Goal: Task Accomplishment & Management: Manage account settings

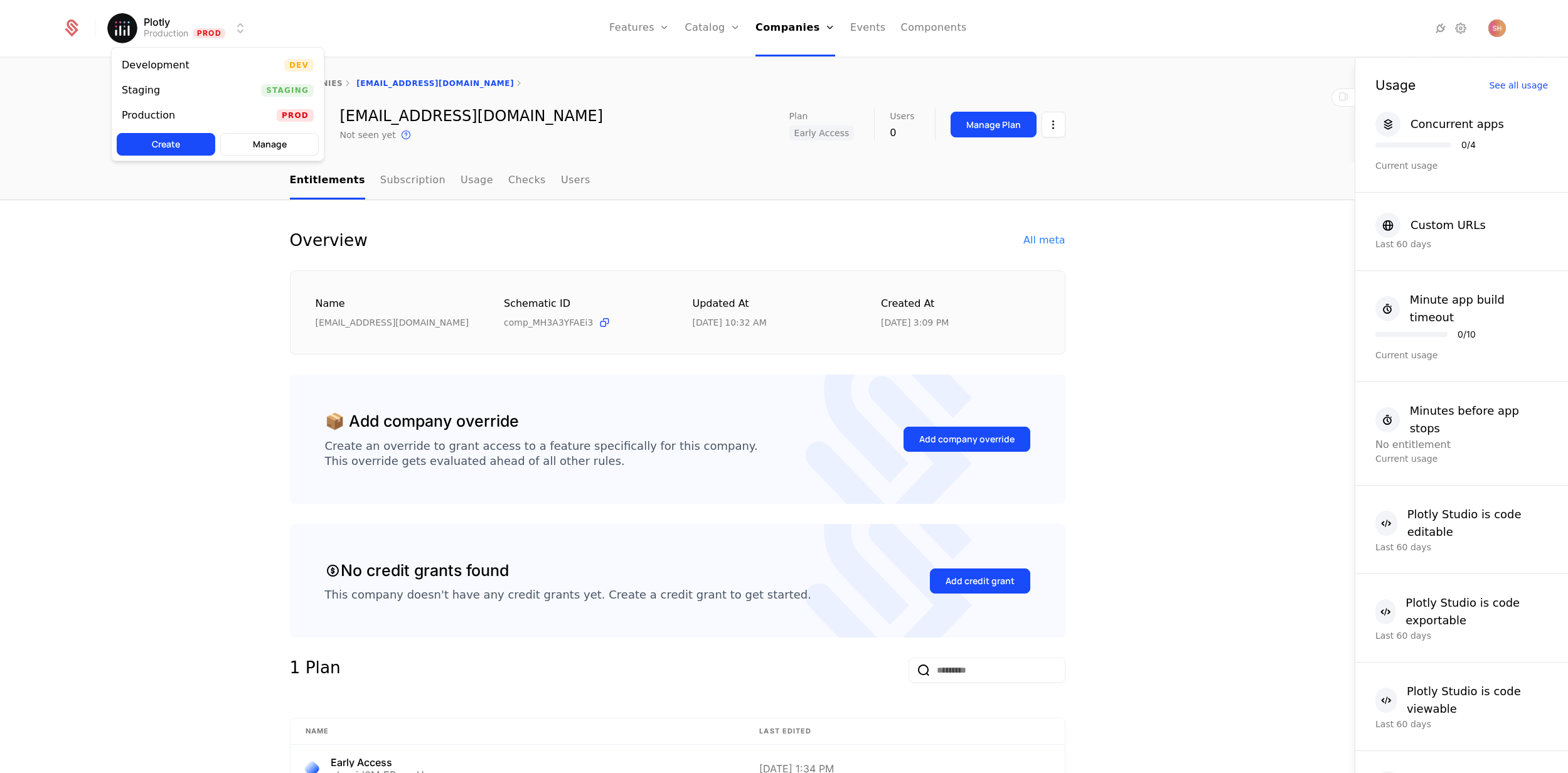
click at [237, 26] on html "Plotly Production Prod Features Features Flags Catalog Plans Add Ons Credits Co…" at bounding box center [784, 386] width 1568 height 773
click at [245, 63] on div "Development Dev" at bounding box center [218, 65] width 212 height 25
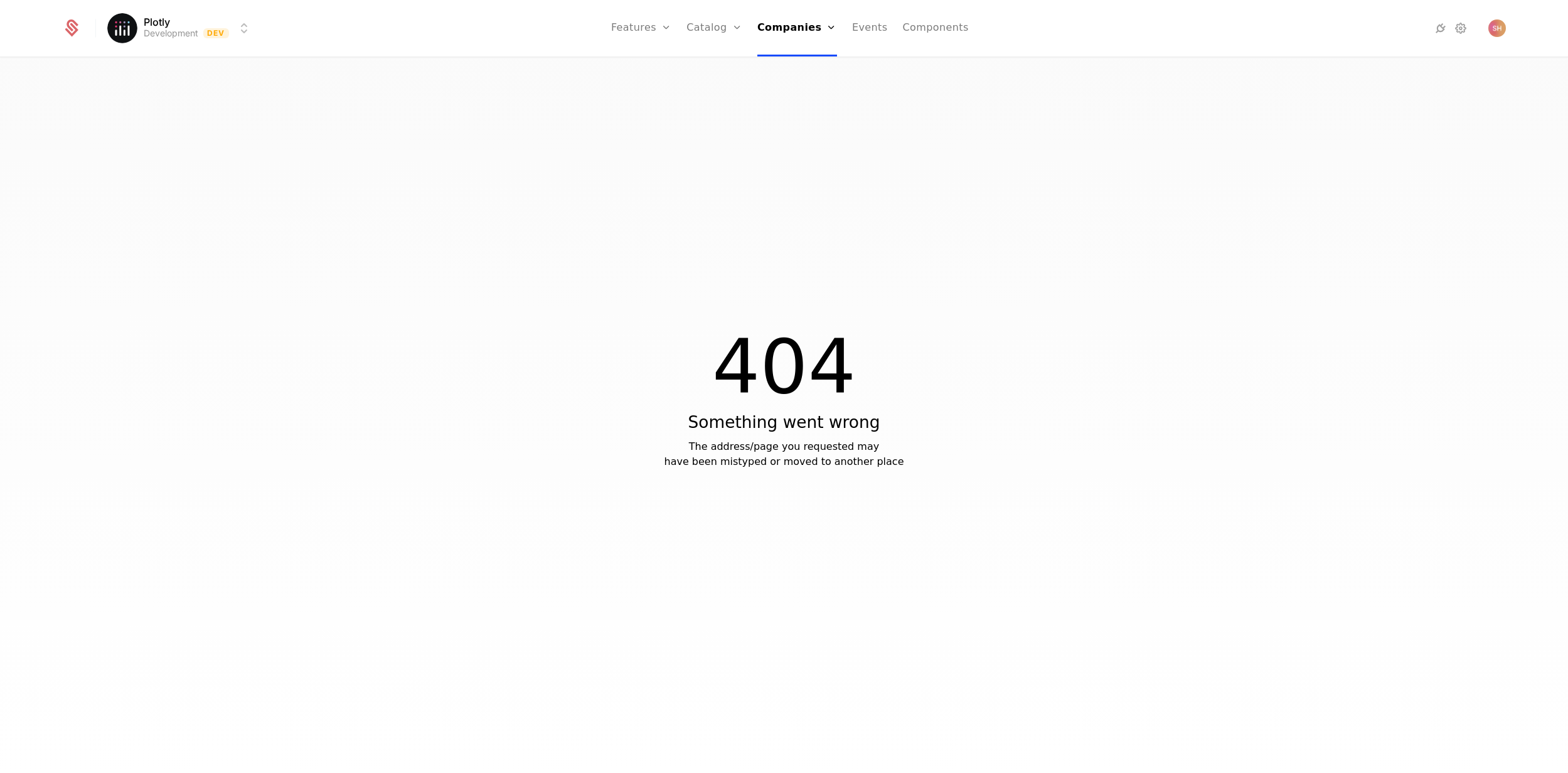
click at [793, 30] on link "Companies" at bounding box center [797, 28] width 80 height 57
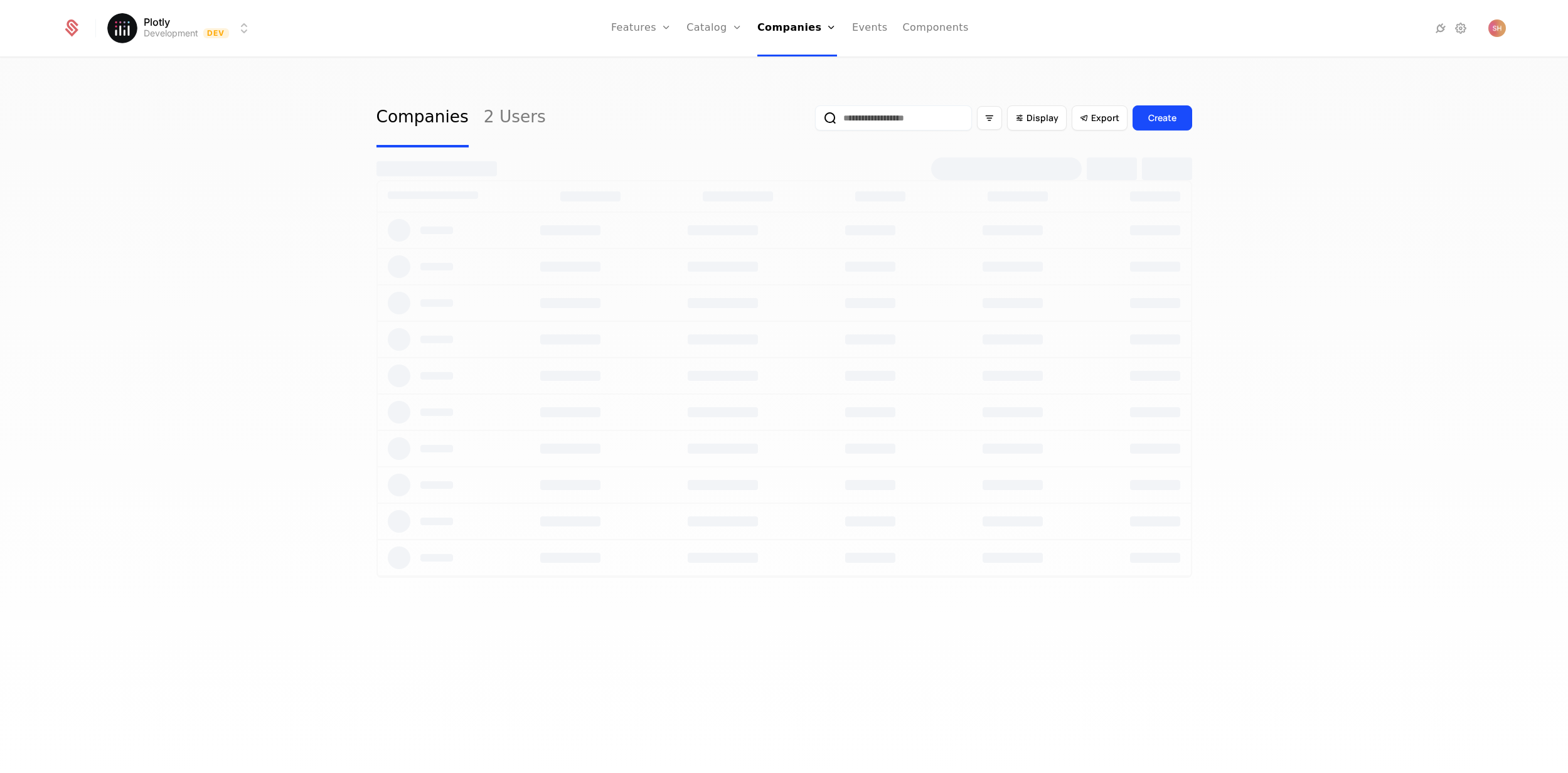
click at [884, 118] on input "email" at bounding box center [893, 118] width 157 height 25
type input "*****"
click at [815, 121] on button "submit" at bounding box center [815, 121] width 0 height 0
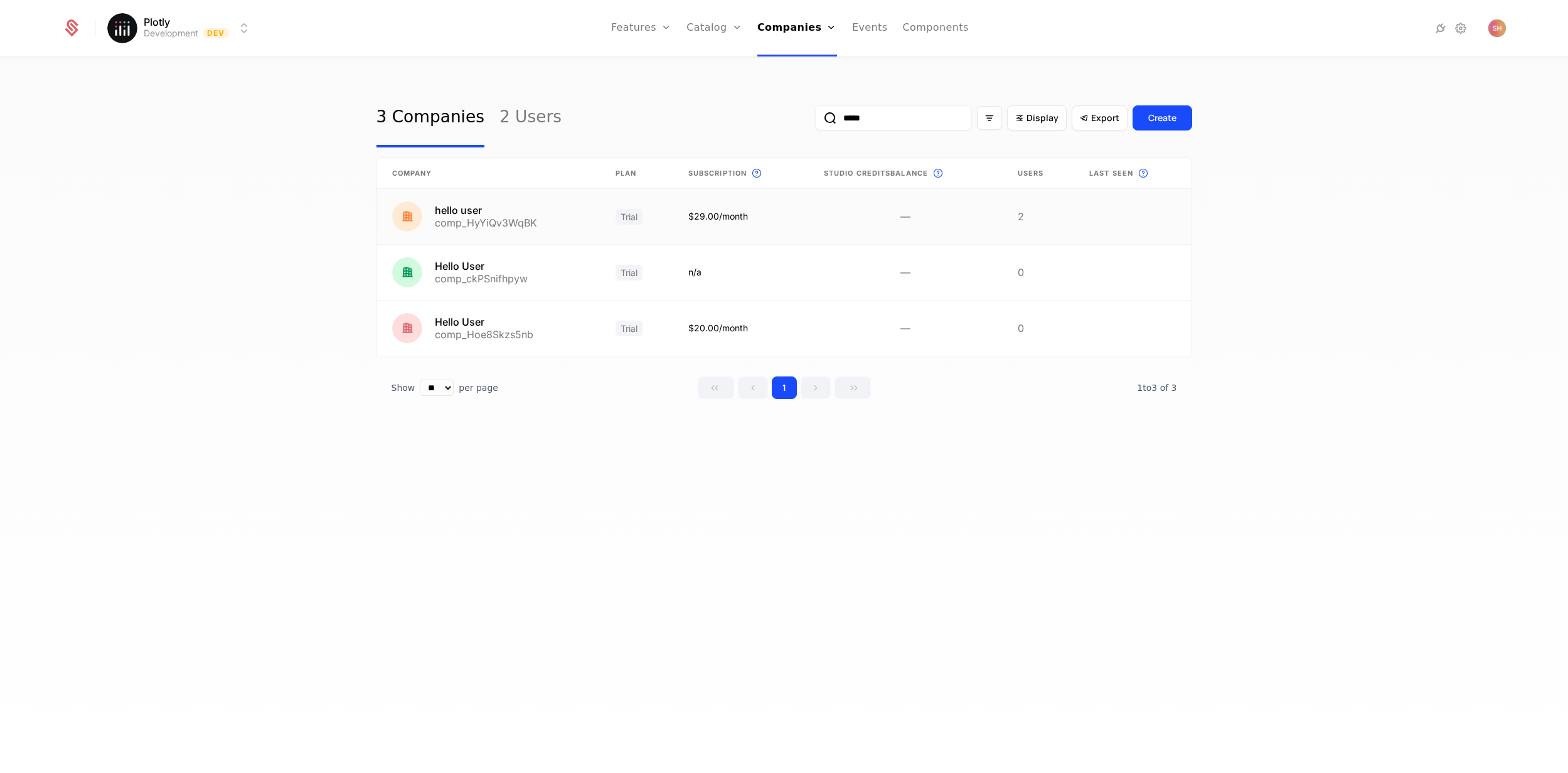
click at [573, 217] on link at bounding box center [488, 216] width 223 height 55
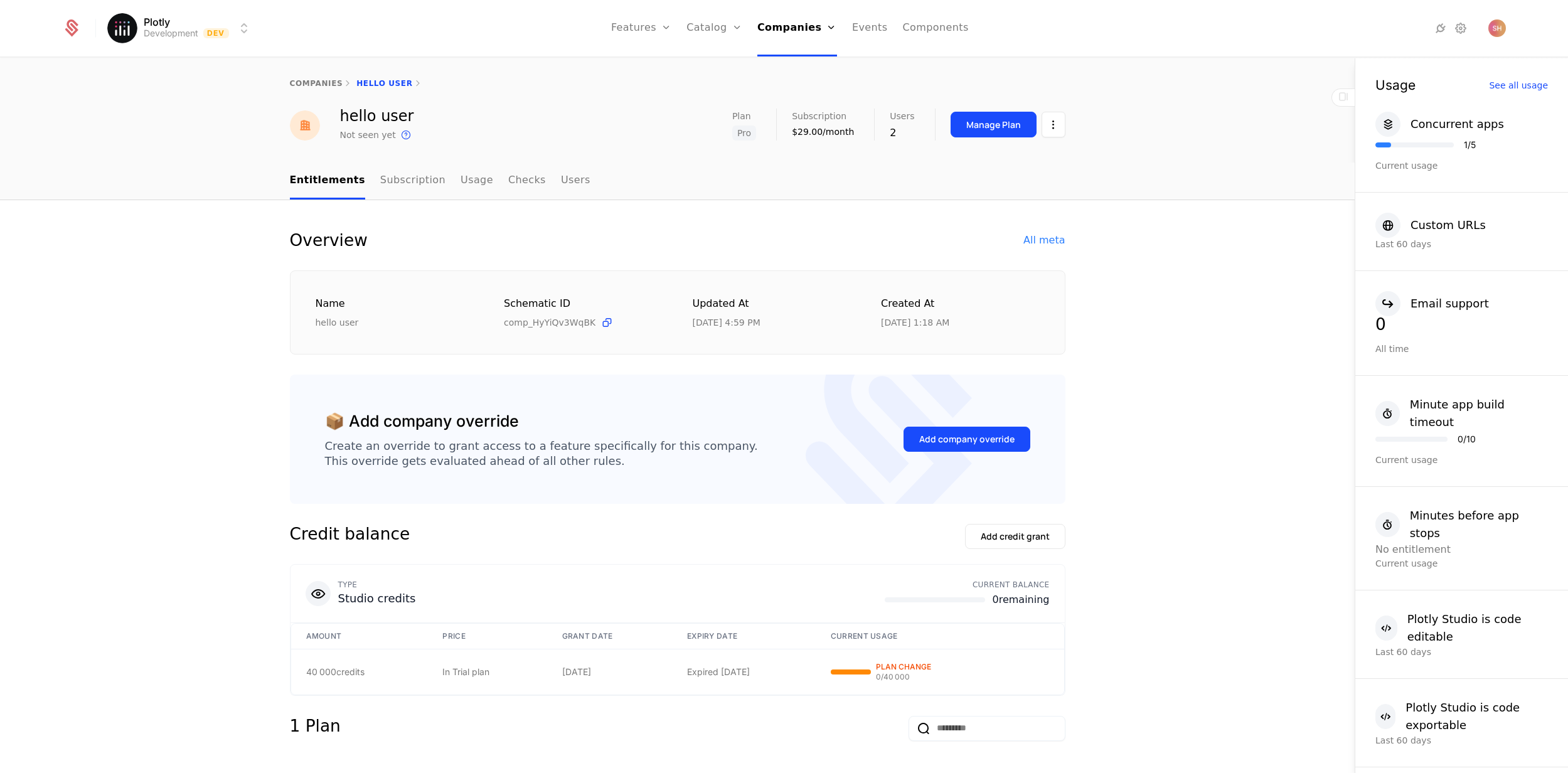
click at [1001, 114] on button "Manage Plan" at bounding box center [993, 125] width 86 height 26
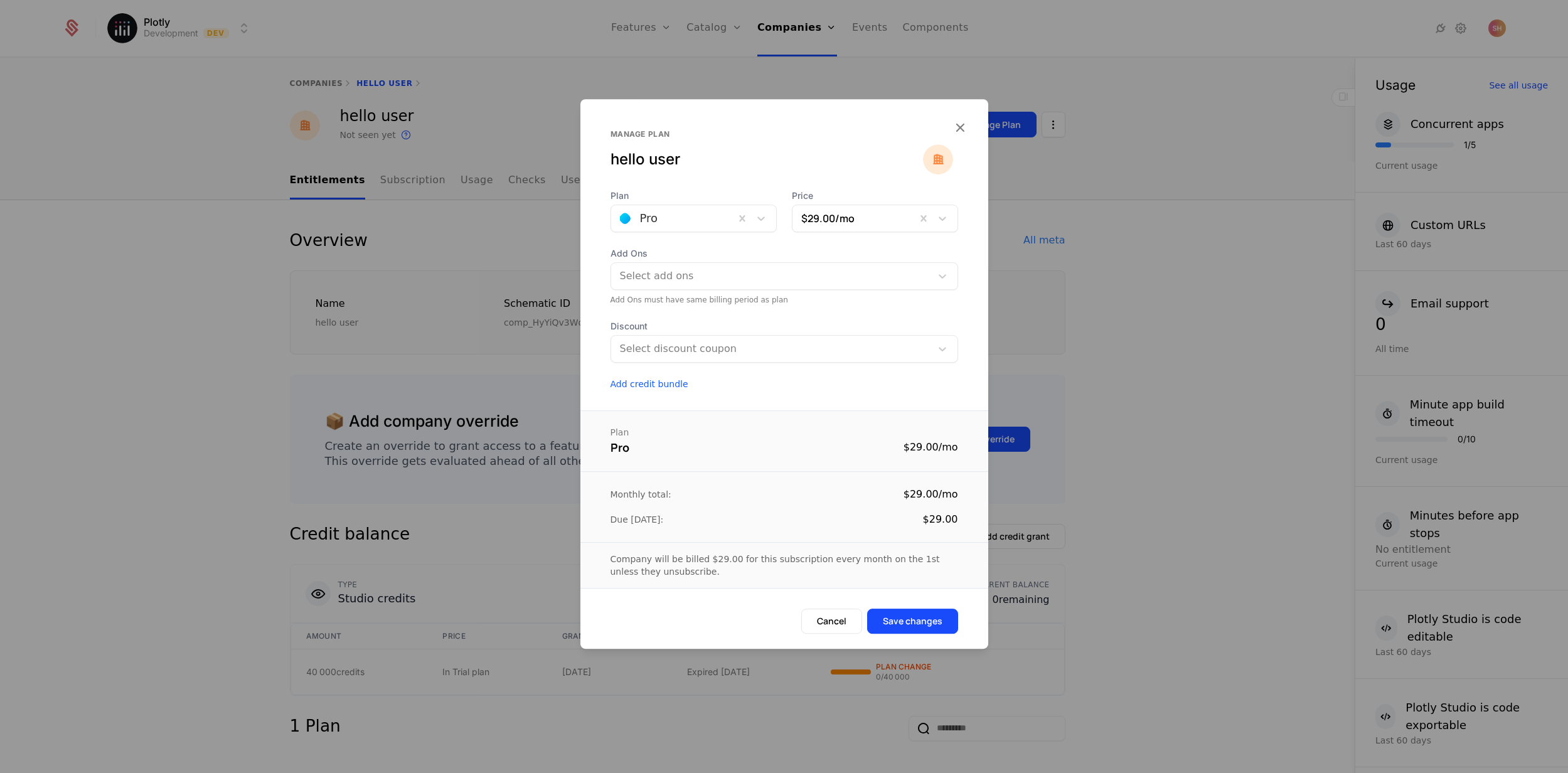
click at [1157, 334] on div at bounding box center [784, 386] width 1568 height 773
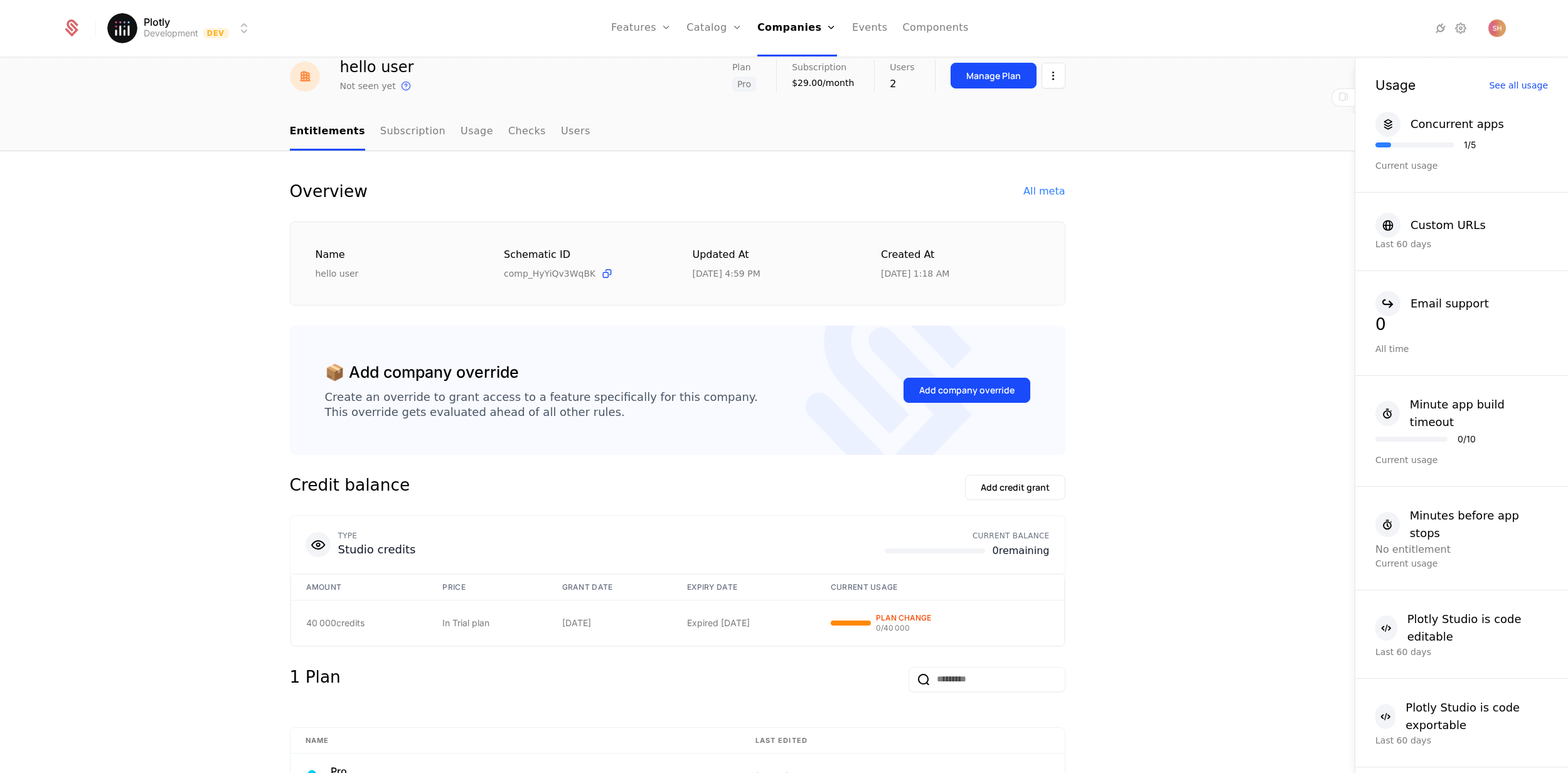
scroll to position [106, 0]
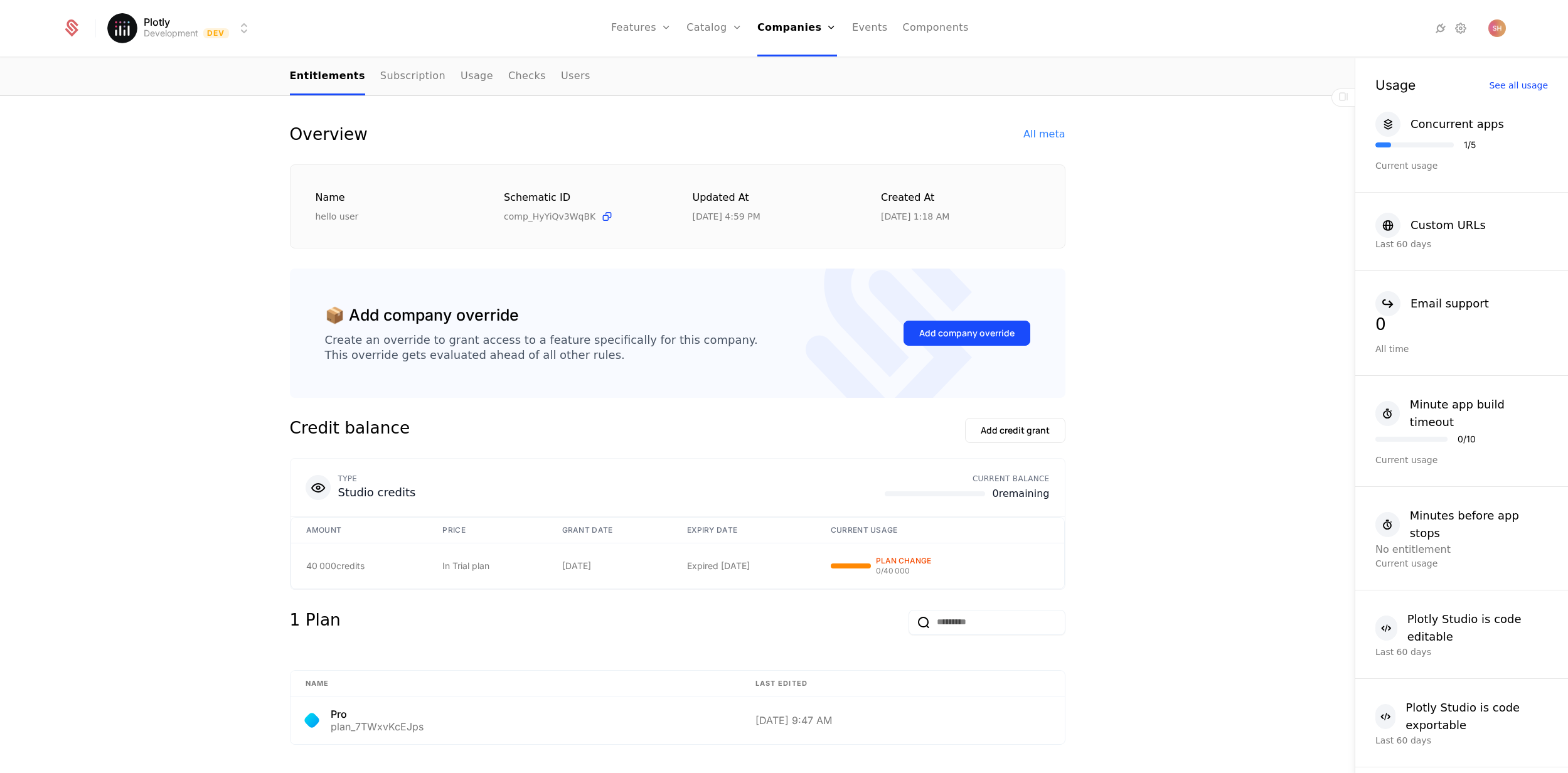
click at [971, 334] on div "Add company override" at bounding box center [966, 333] width 95 height 13
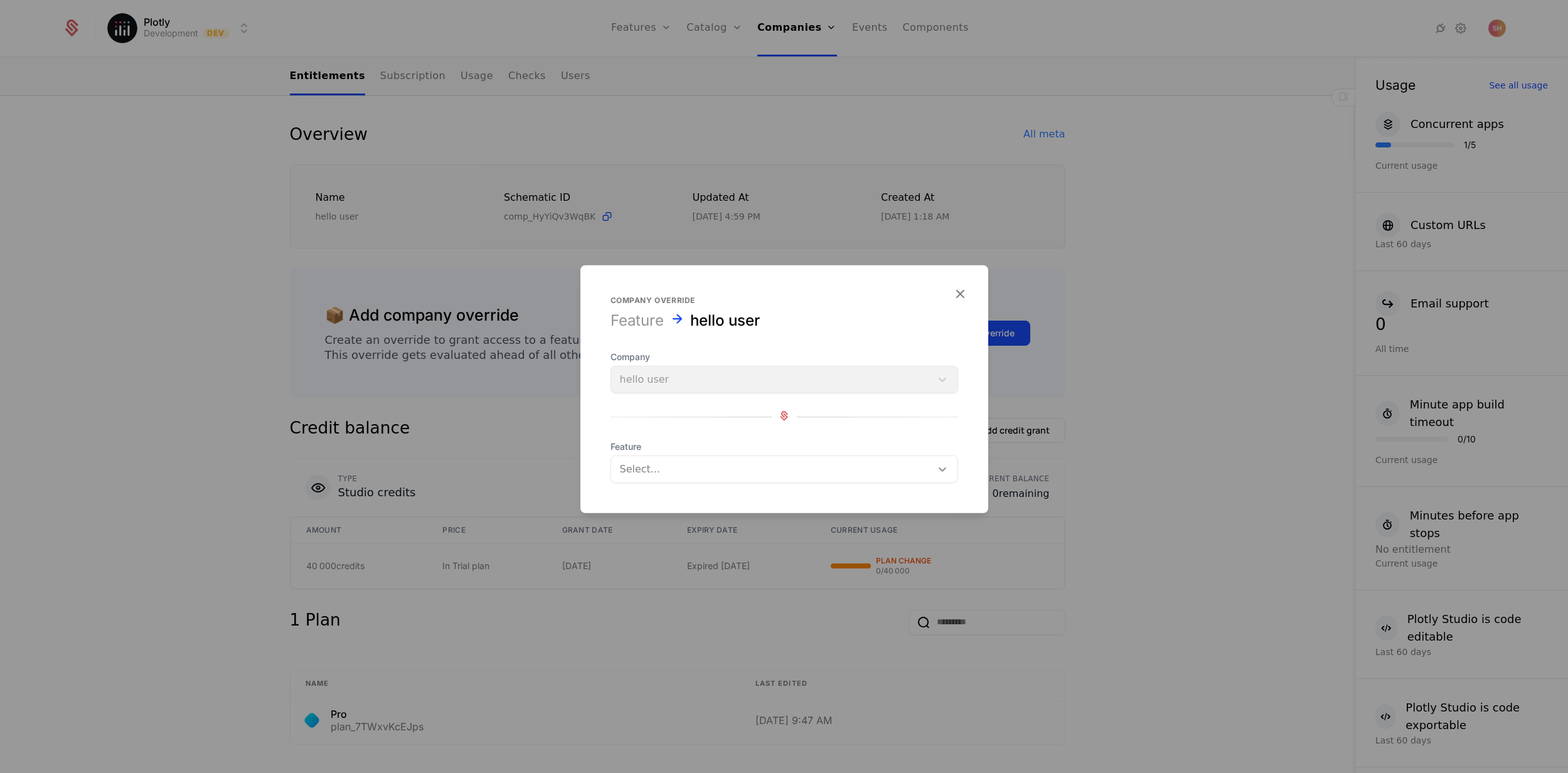
click at [946, 473] on icon at bounding box center [943, 469] width 13 height 13
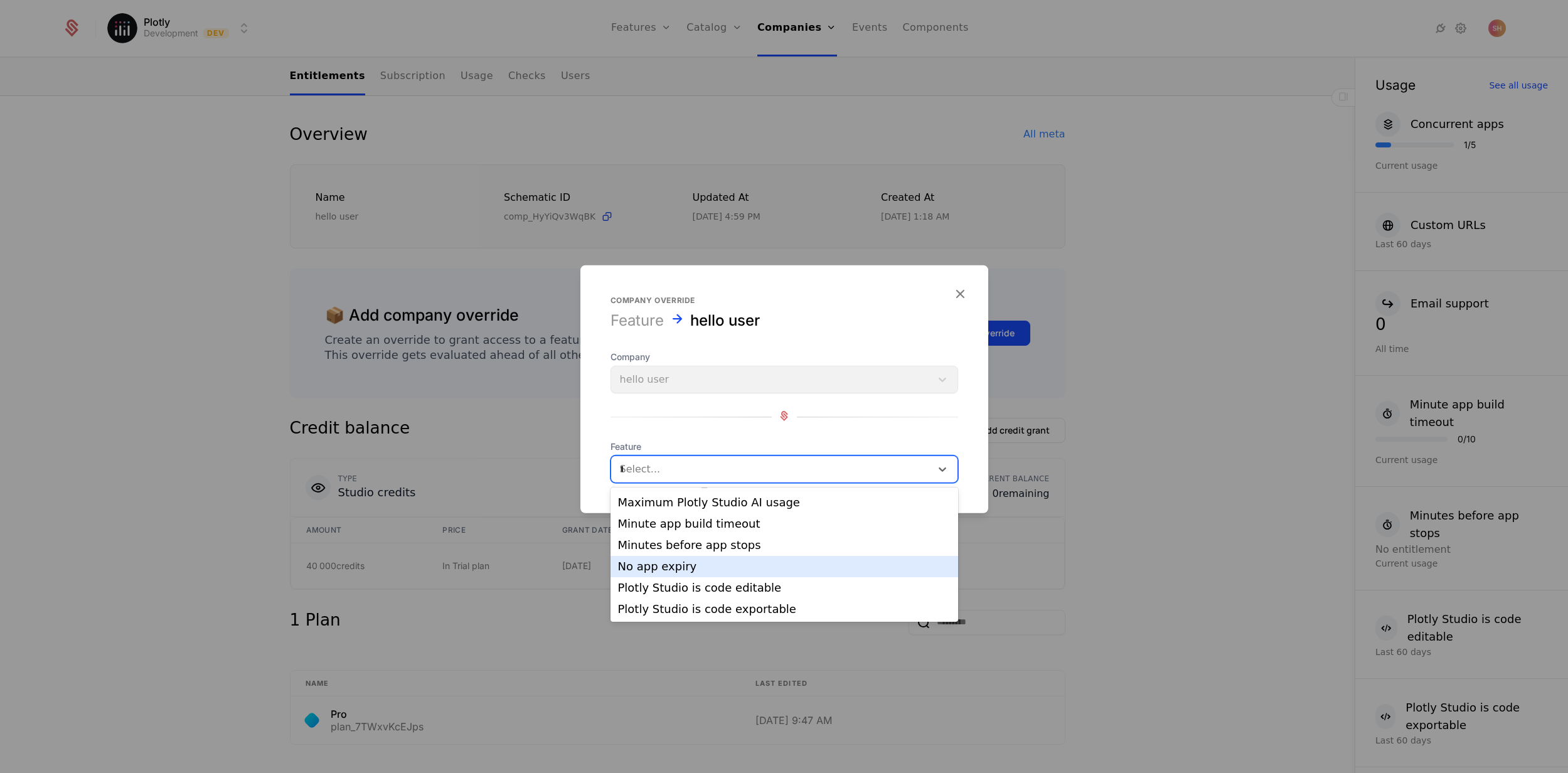
scroll to position [0, 0]
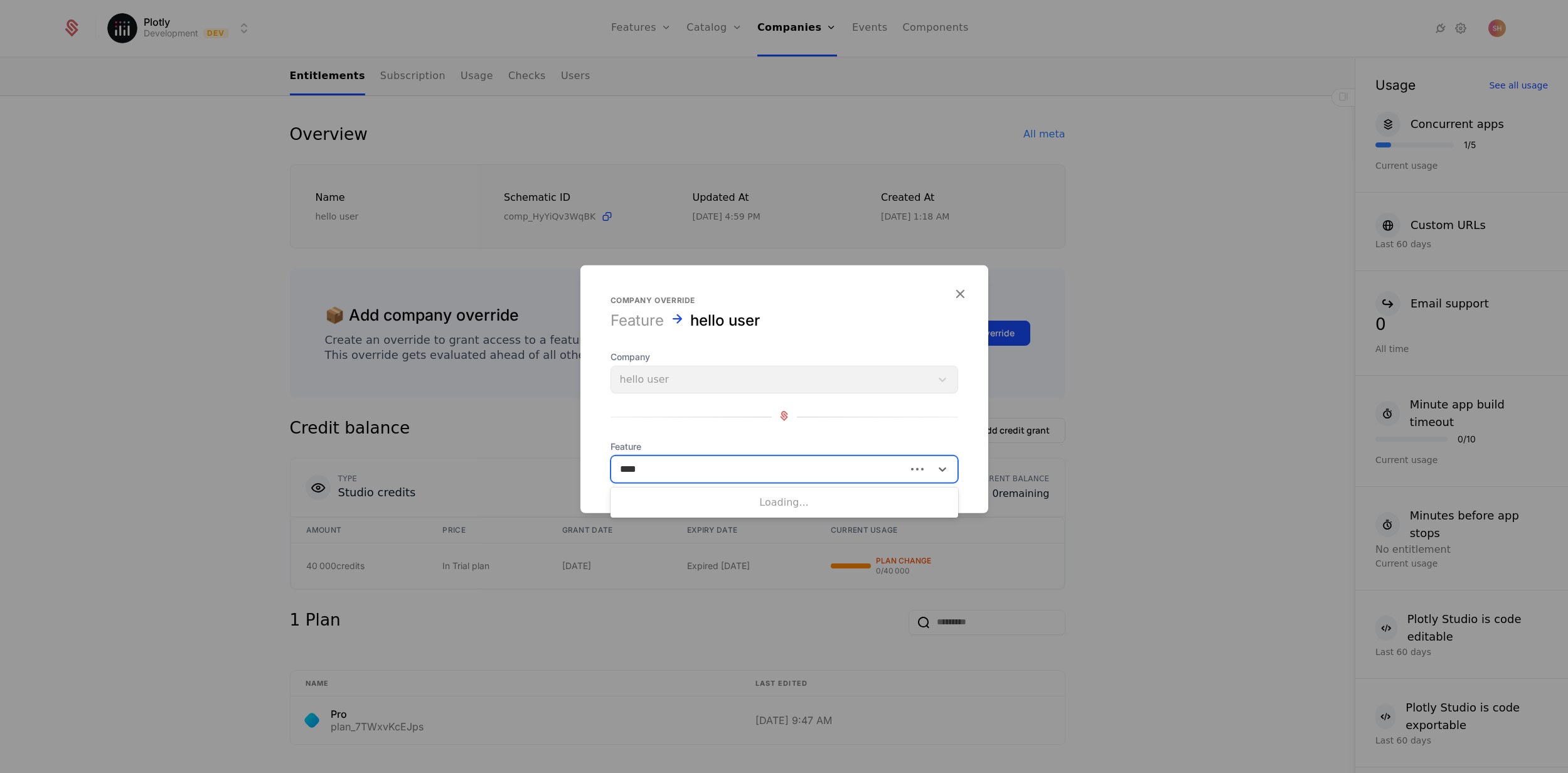
type input "*****"
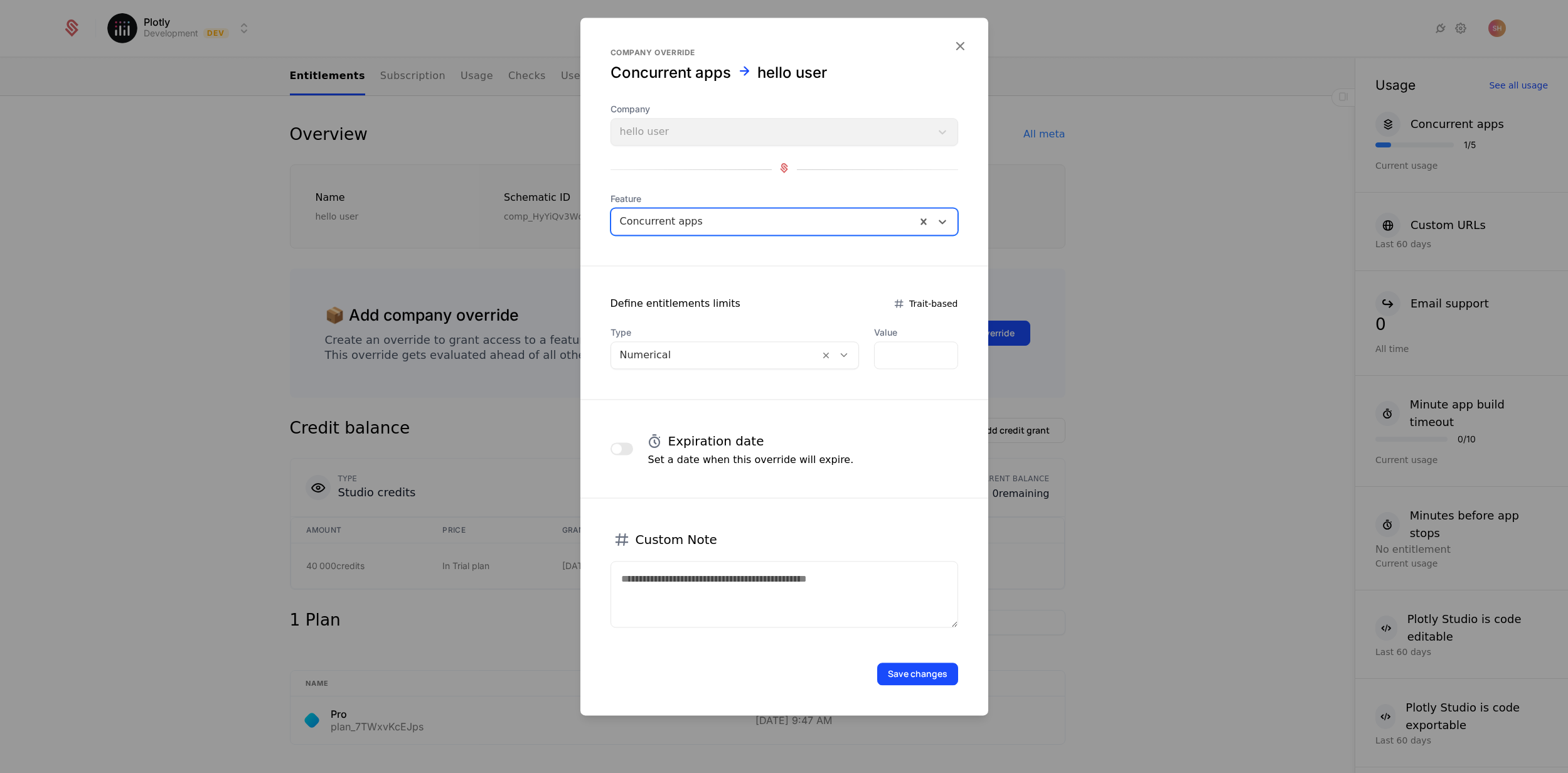
click at [842, 357] on icon at bounding box center [844, 355] width 11 height 11
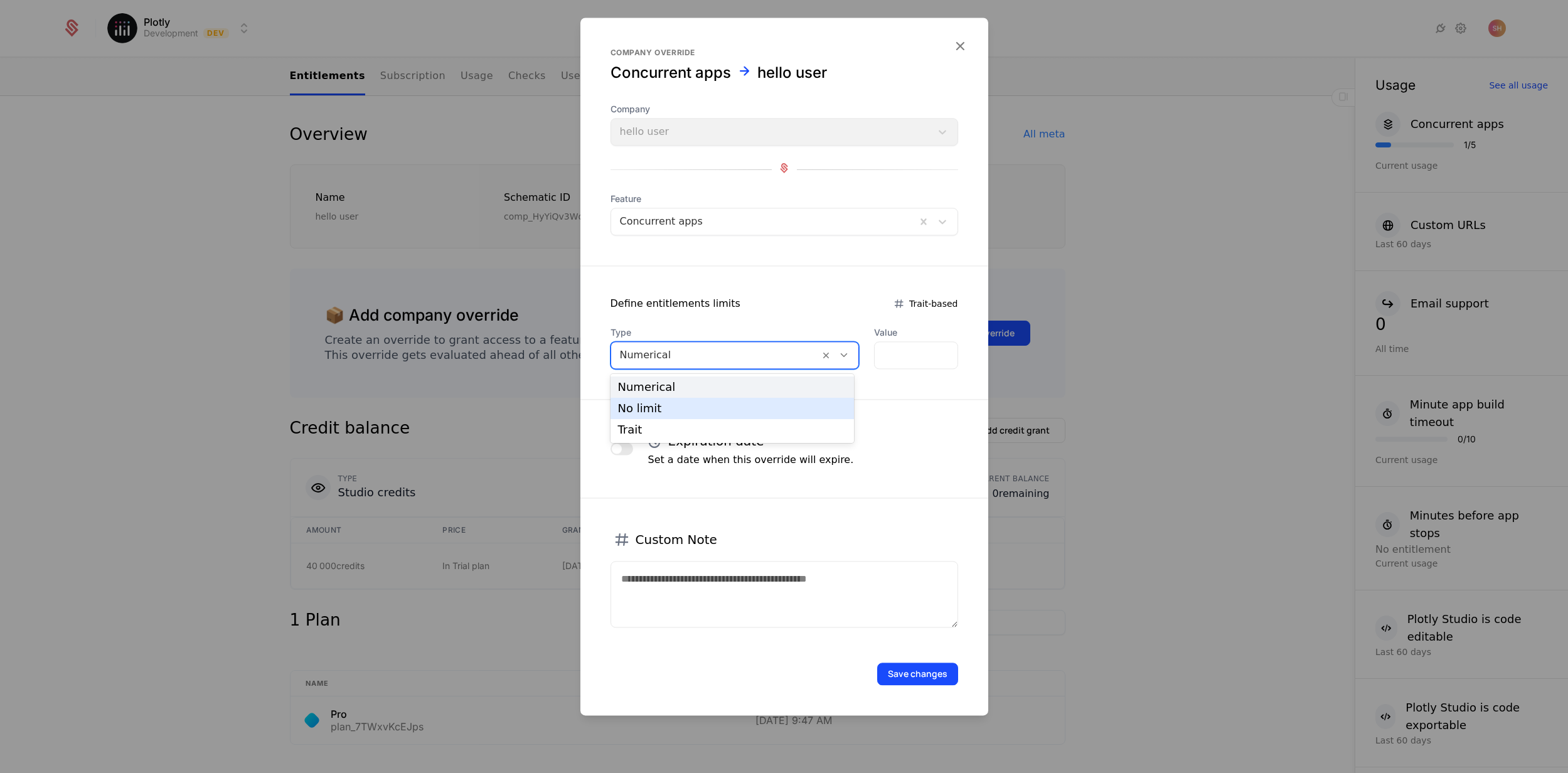
click at [797, 403] on div "No limit" at bounding box center [732, 409] width 229 height 11
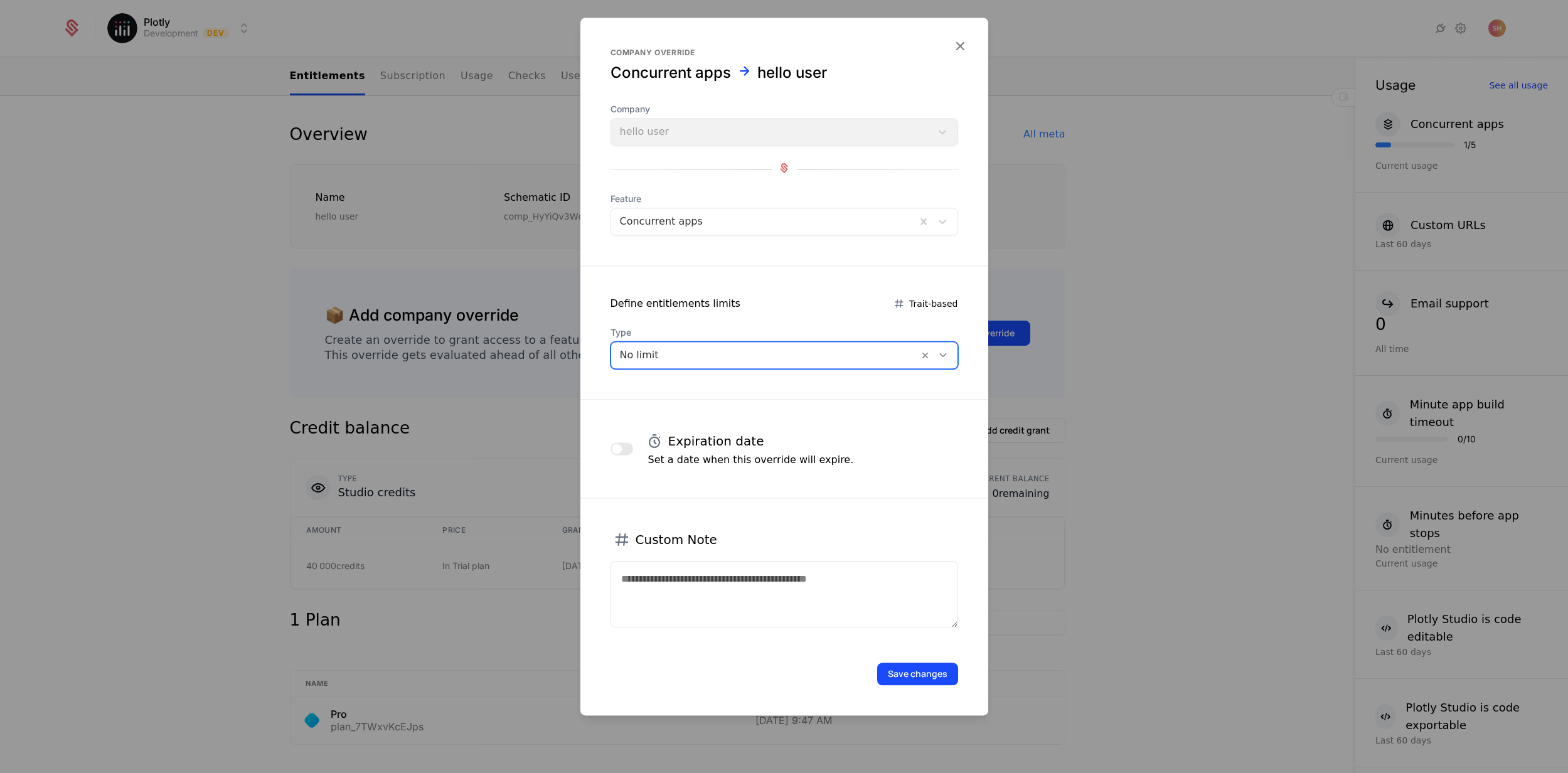
click at [938, 672] on button "Save changes" at bounding box center [917, 674] width 81 height 23
